Goal: Task Accomplishment & Management: Manage account settings

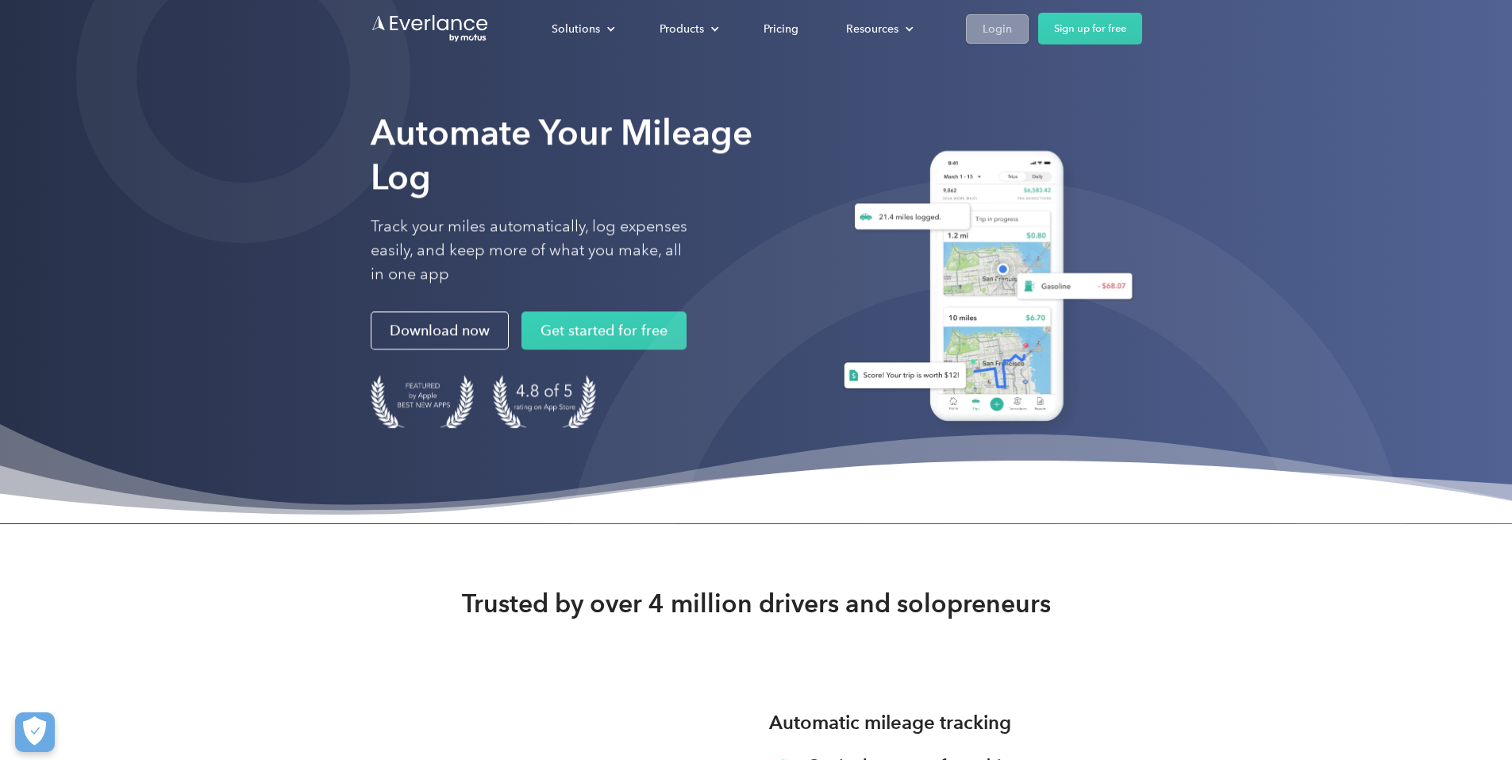
click at [1012, 33] on div "Login" at bounding box center [997, 29] width 29 height 20
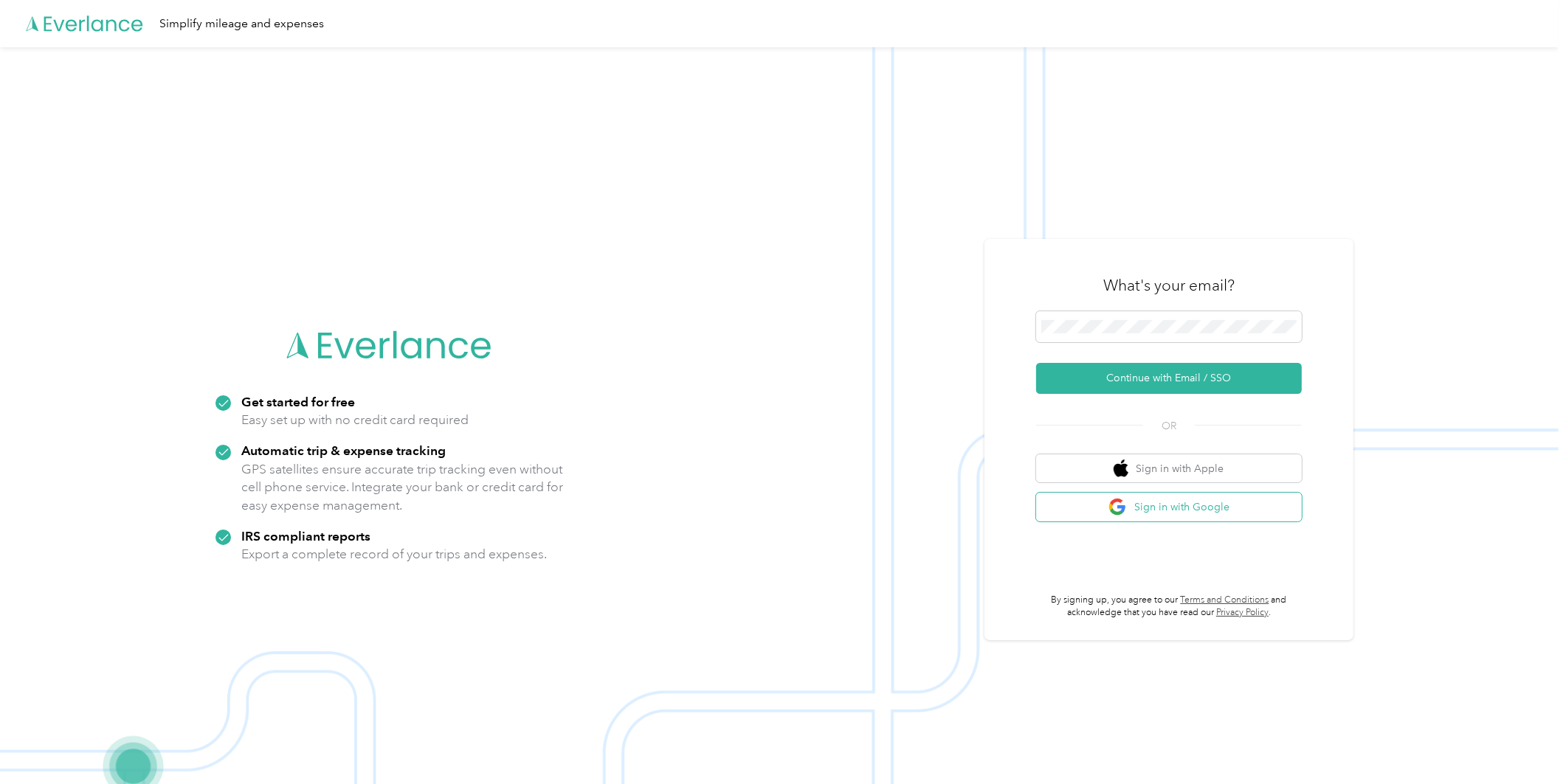
click at [1215, 499] on button "Sign in with Google" at bounding box center [1169, 506] width 266 height 29
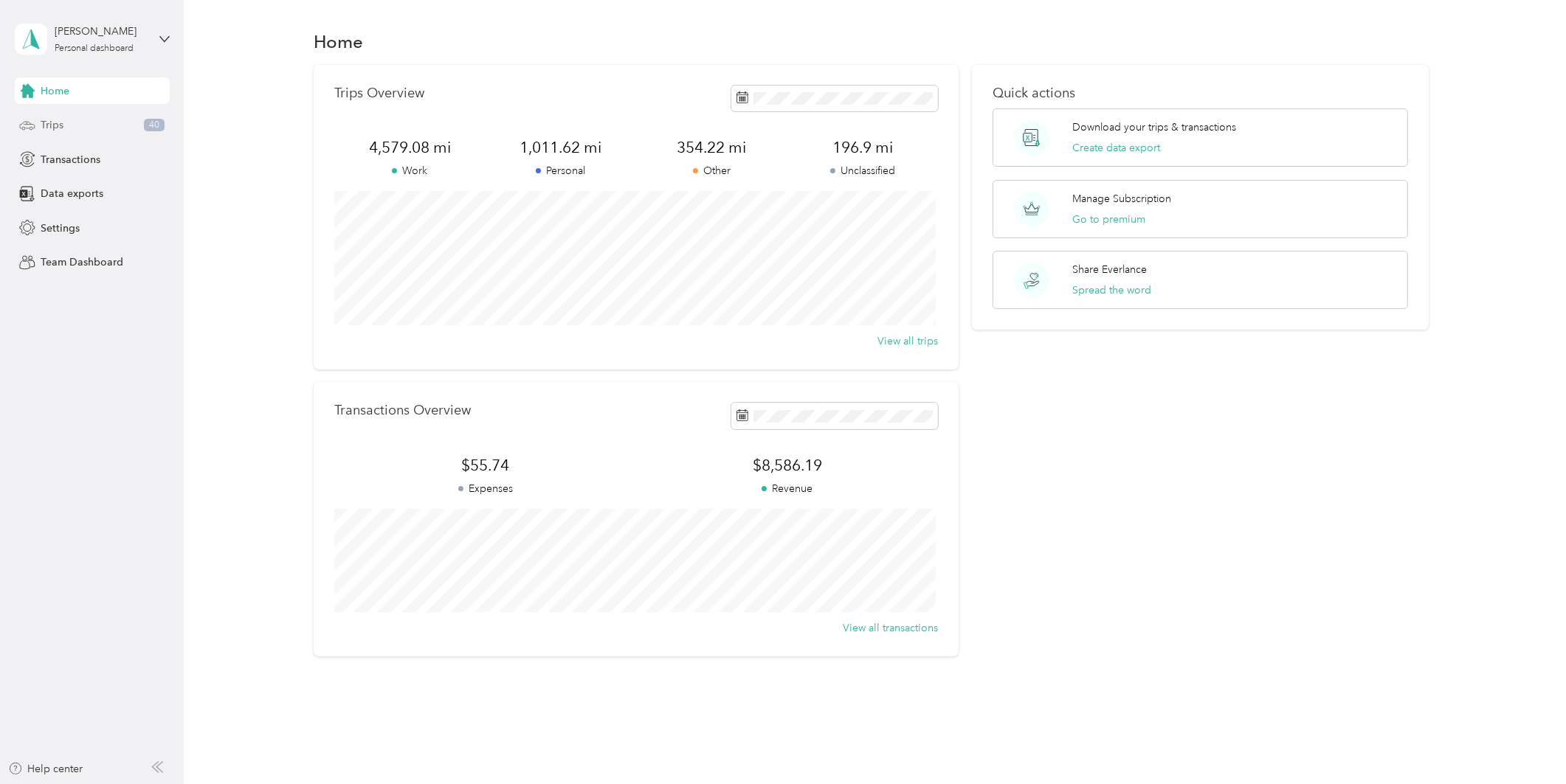
click at [46, 127] on span "Trips" at bounding box center [52, 124] width 23 height 16
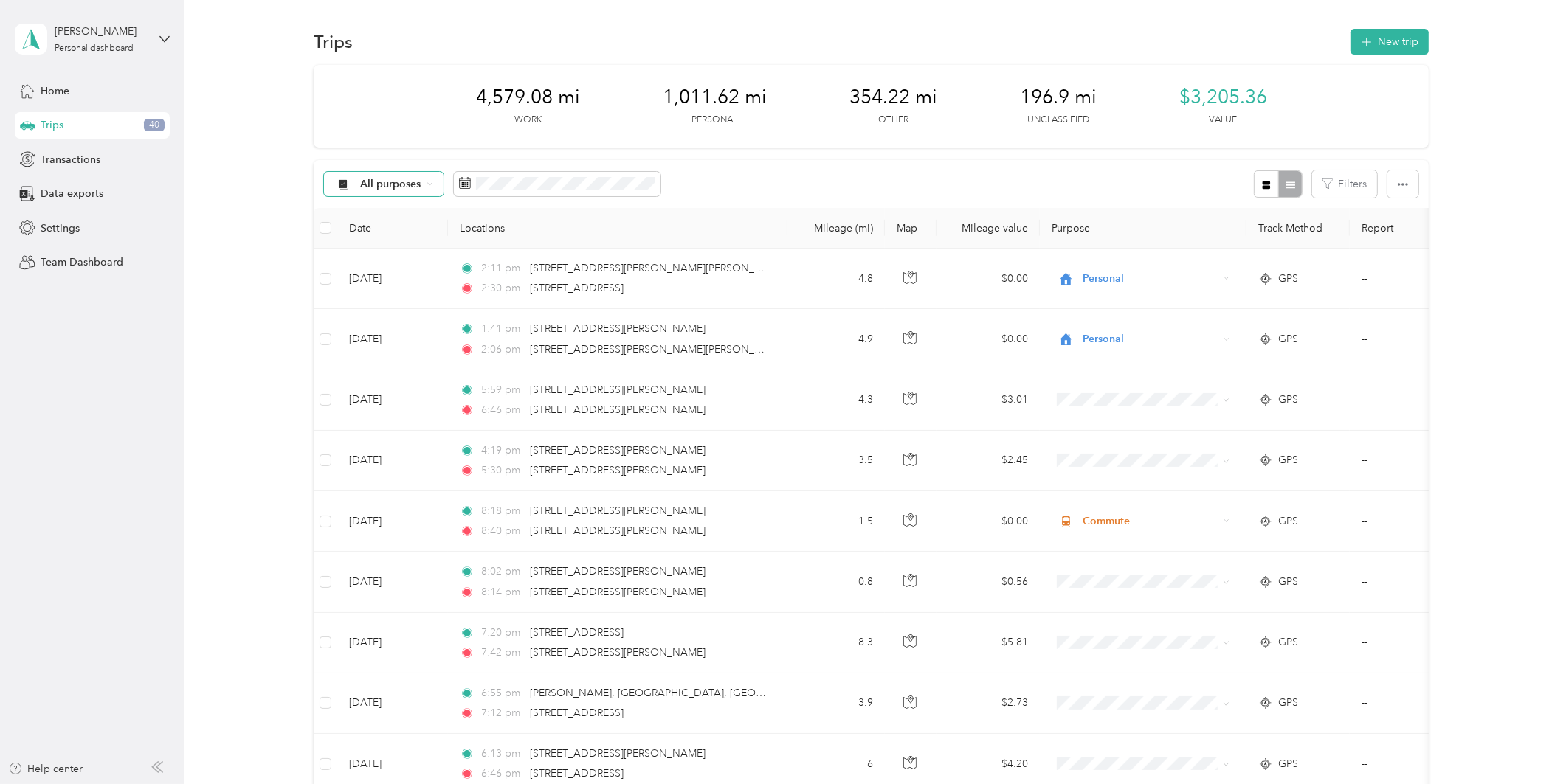
click at [393, 180] on span "All purposes" at bounding box center [391, 184] width 61 height 10
click at [392, 238] on li "Unclassified" at bounding box center [383, 237] width 118 height 26
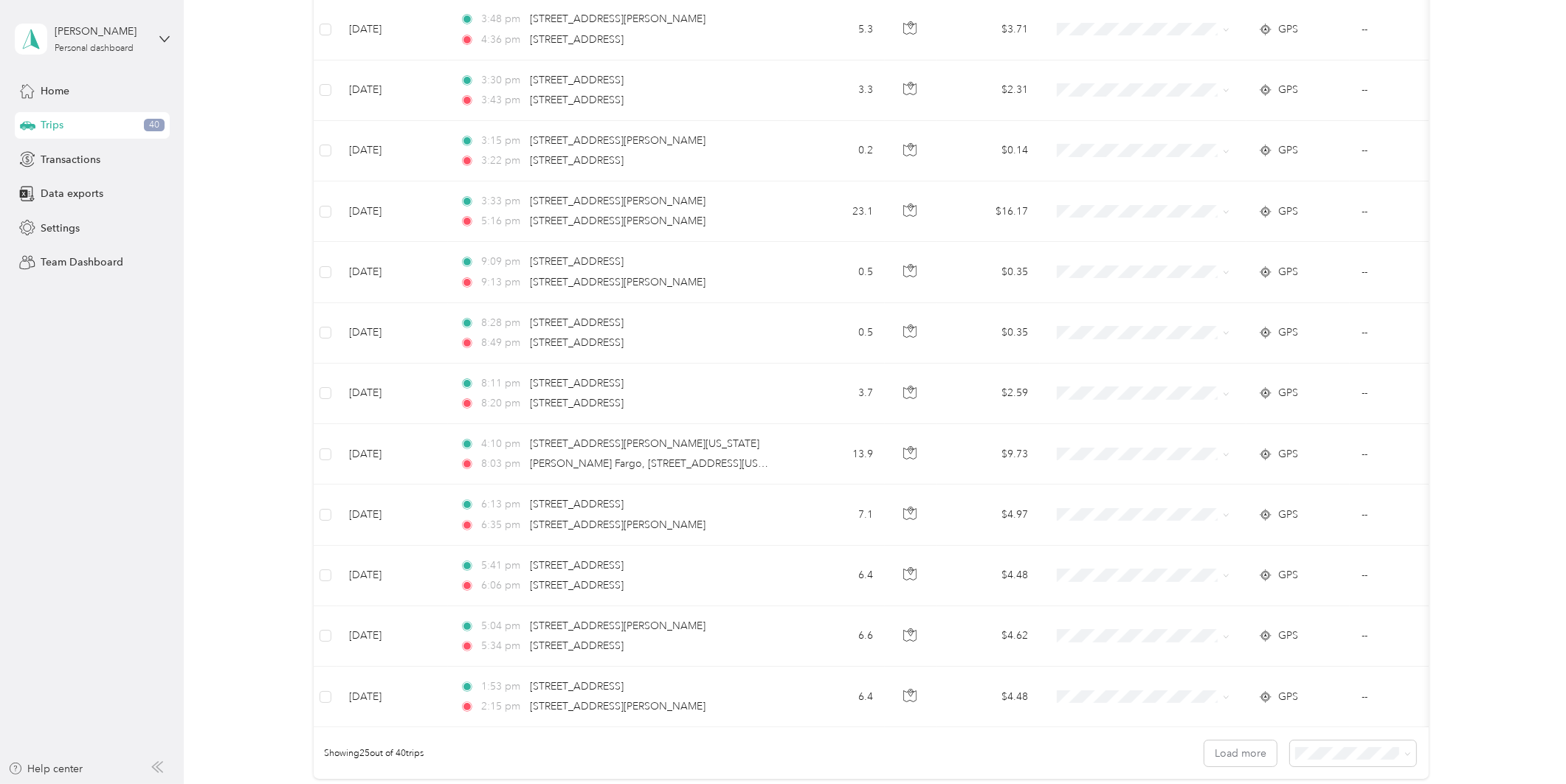
scroll to position [1249, 0]
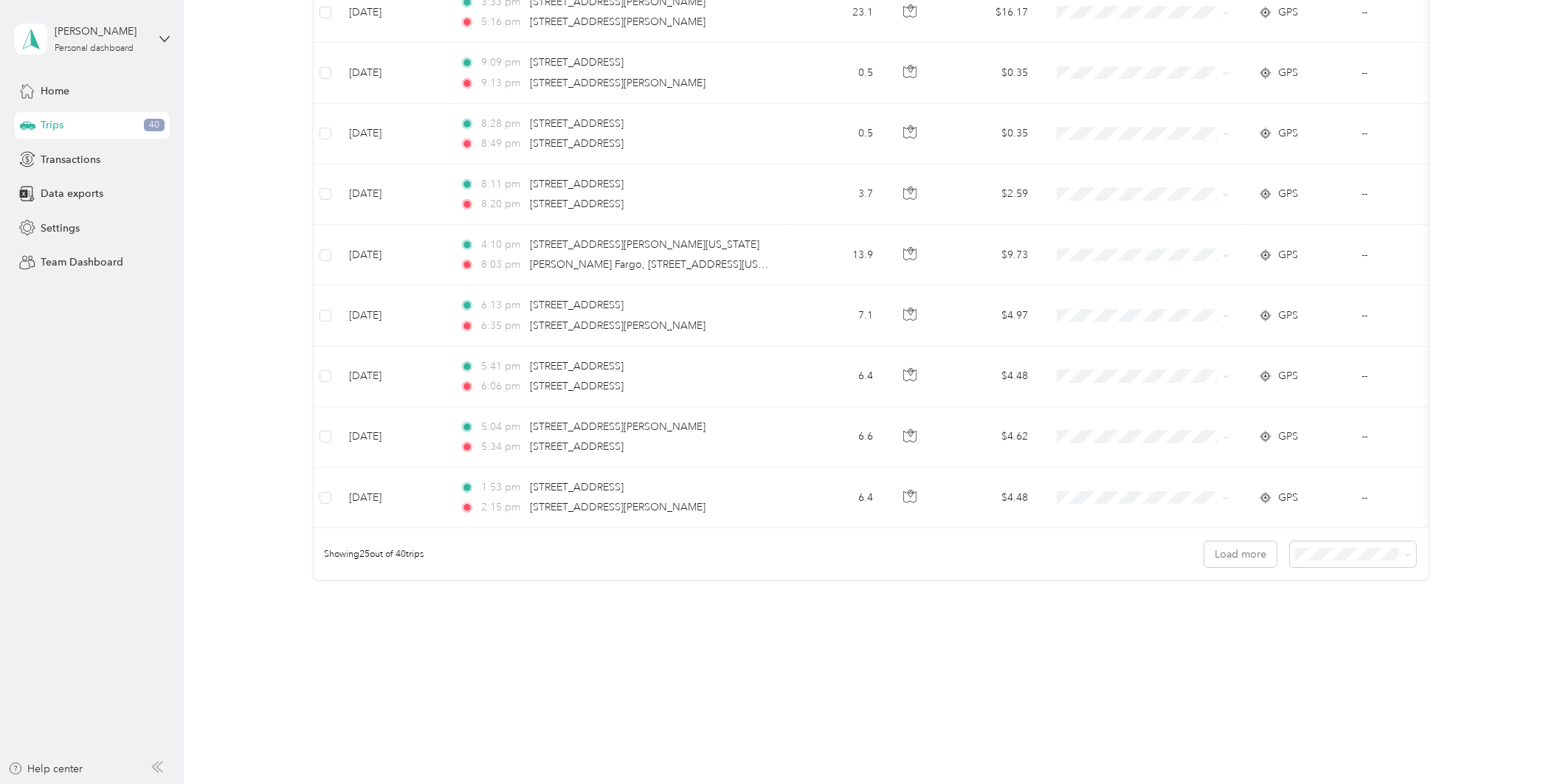
click at [1328, 621] on li "100 per load" at bounding box center [1349, 634] width 126 height 26
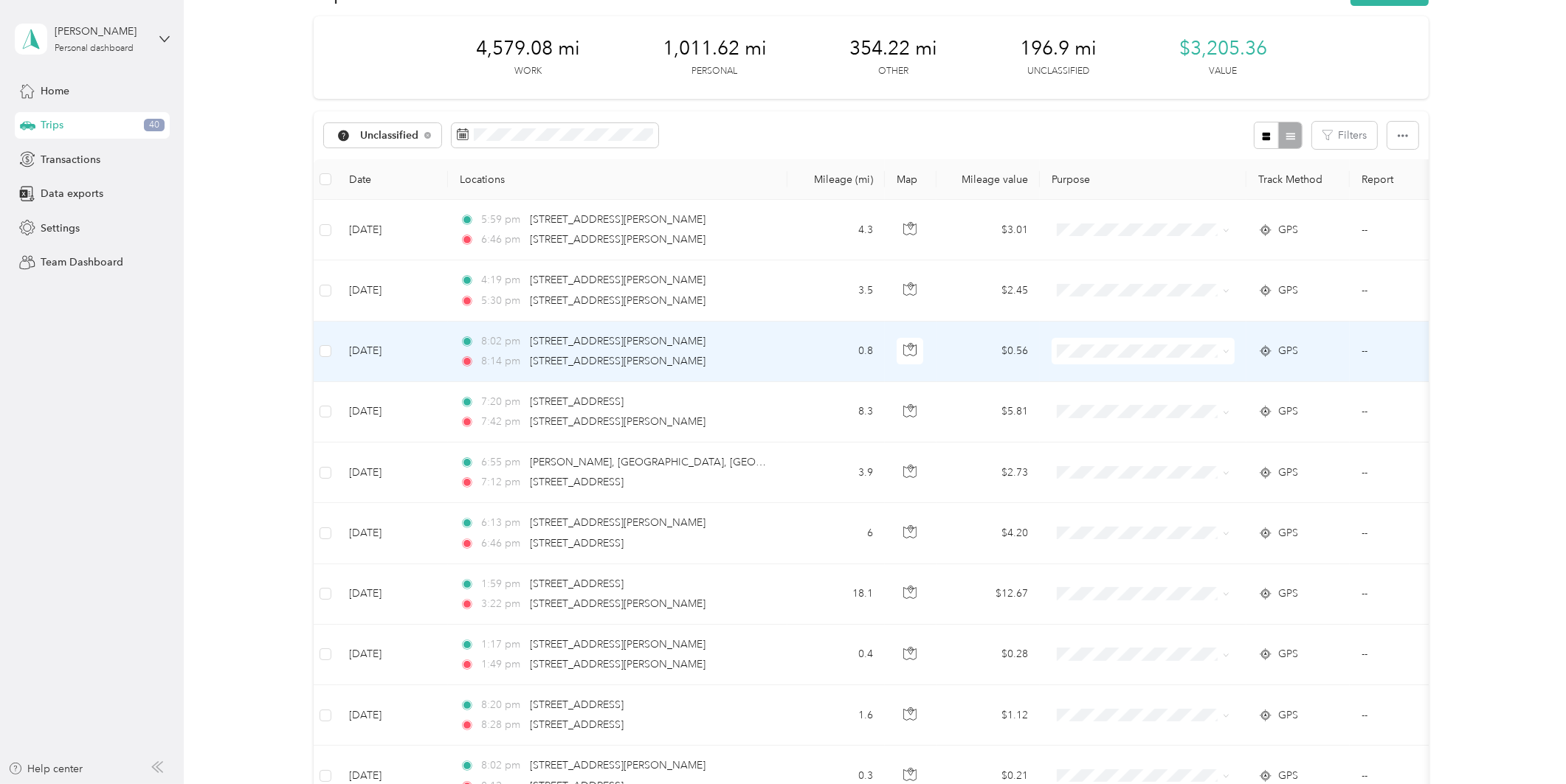
scroll to position [52, 0]
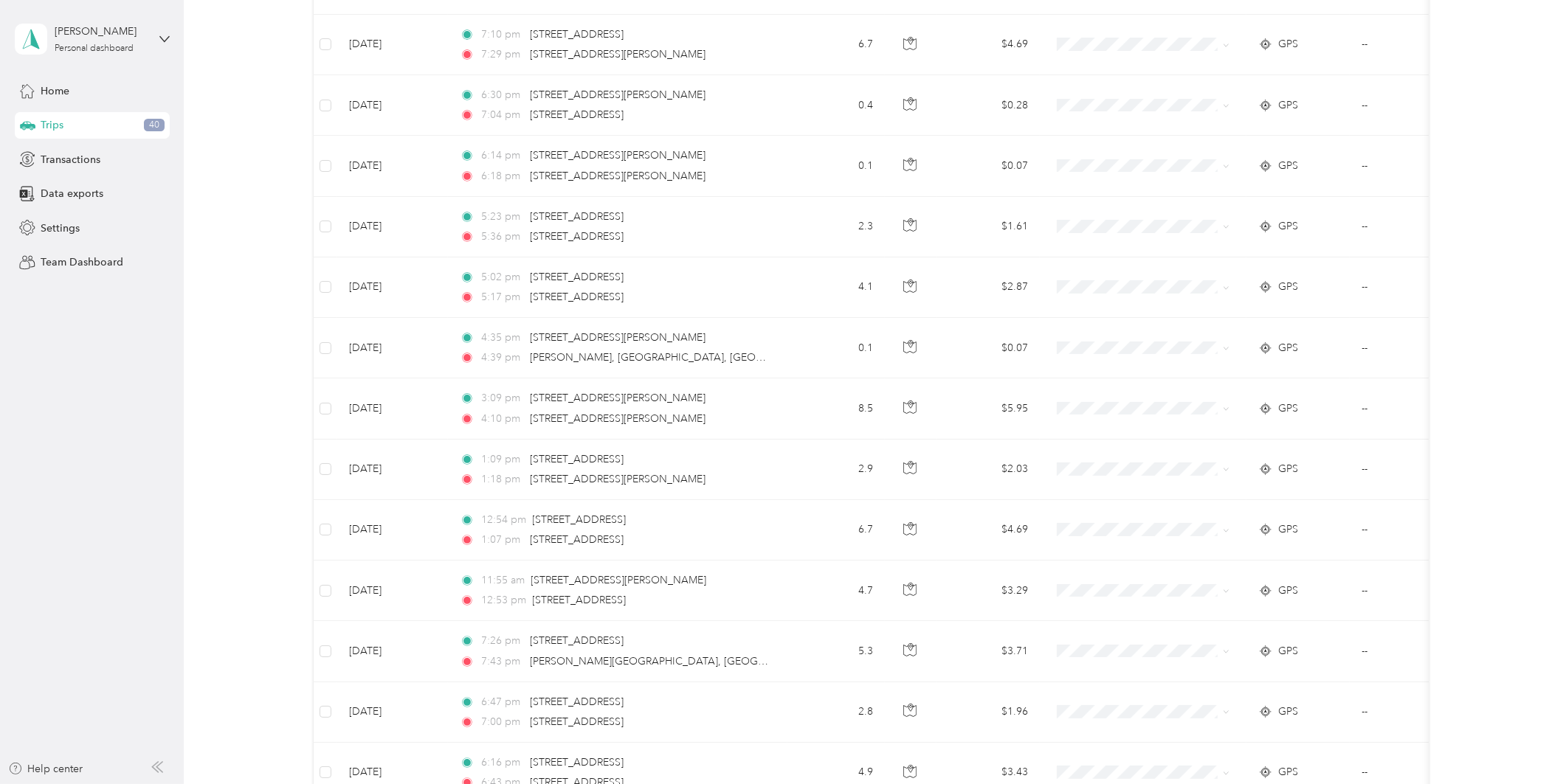
scroll to position [2160, 0]
